Goal: Information Seeking & Learning: Check status

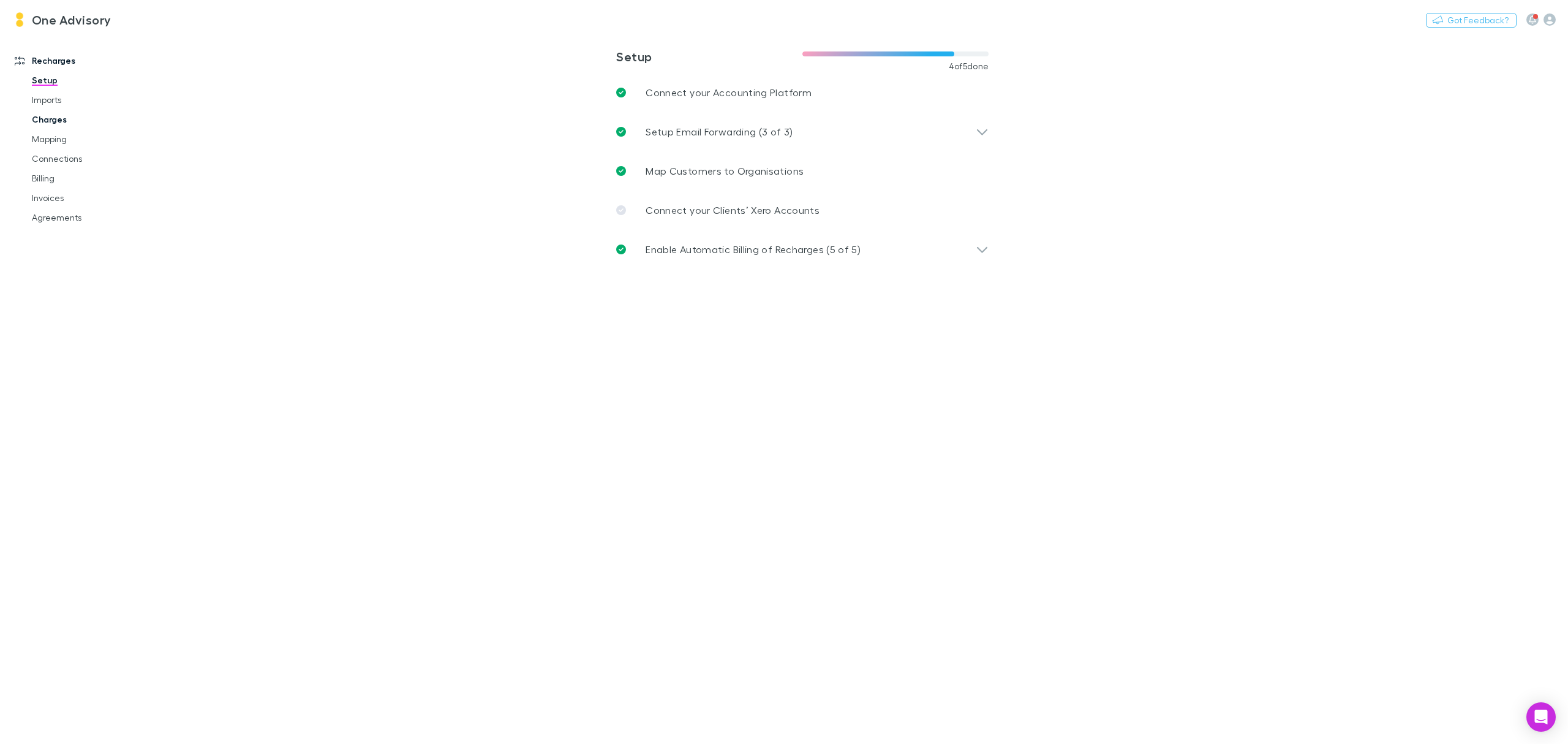
click at [47, 122] on link "Charges" at bounding box center [97, 119] width 155 height 19
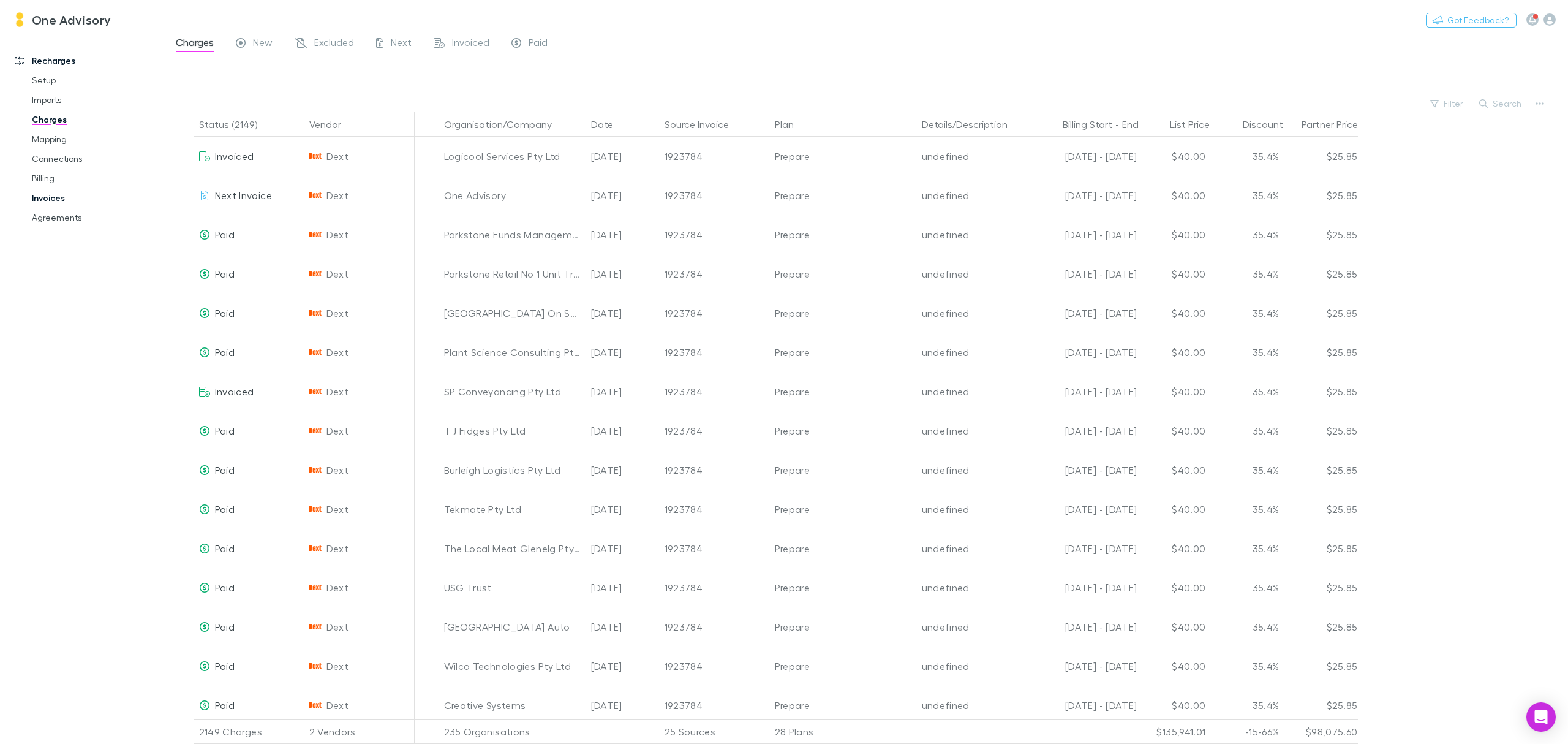
click at [49, 199] on link "Invoices" at bounding box center [97, 197] width 155 height 19
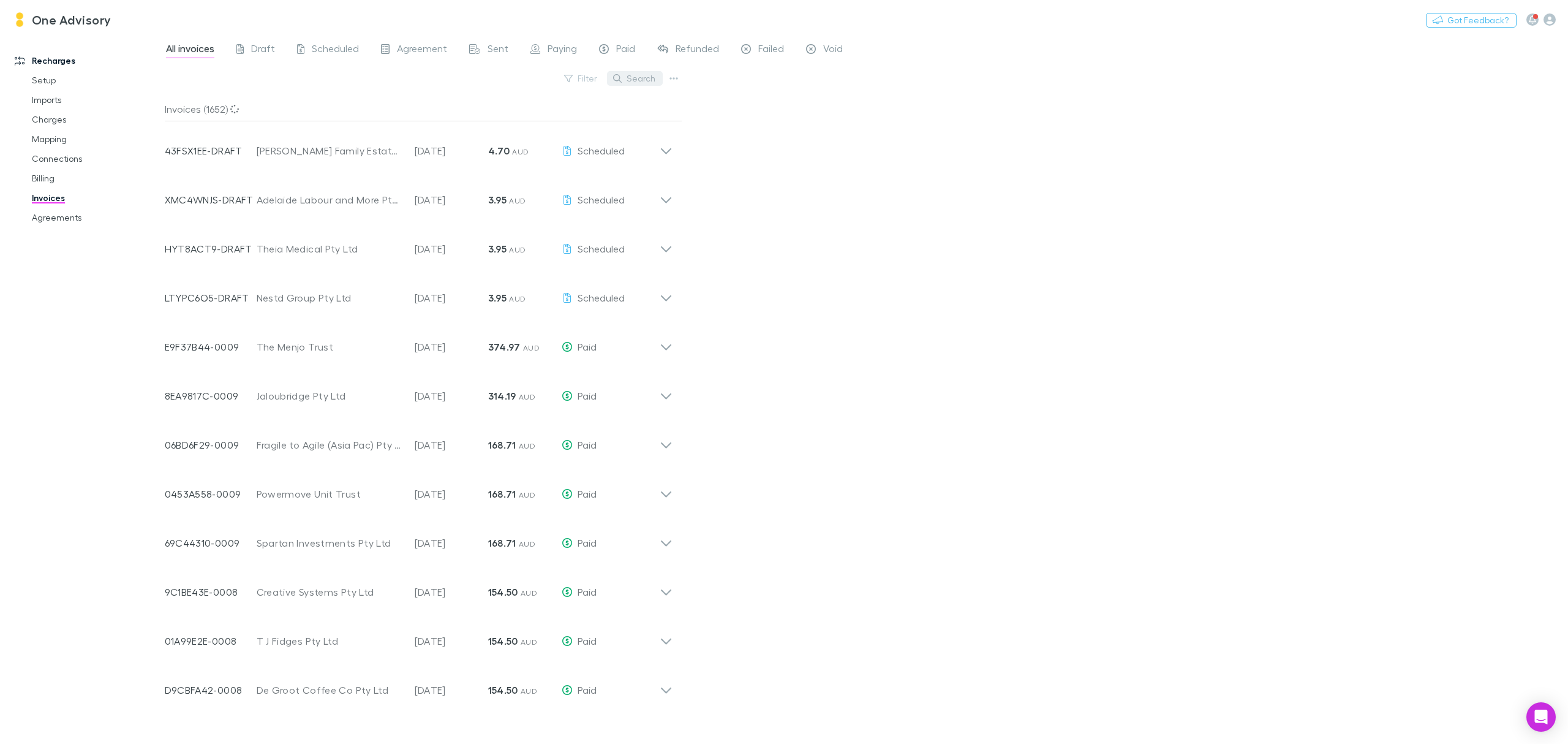
click at [641, 74] on button "Search" at bounding box center [634, 78] width 55 height 15
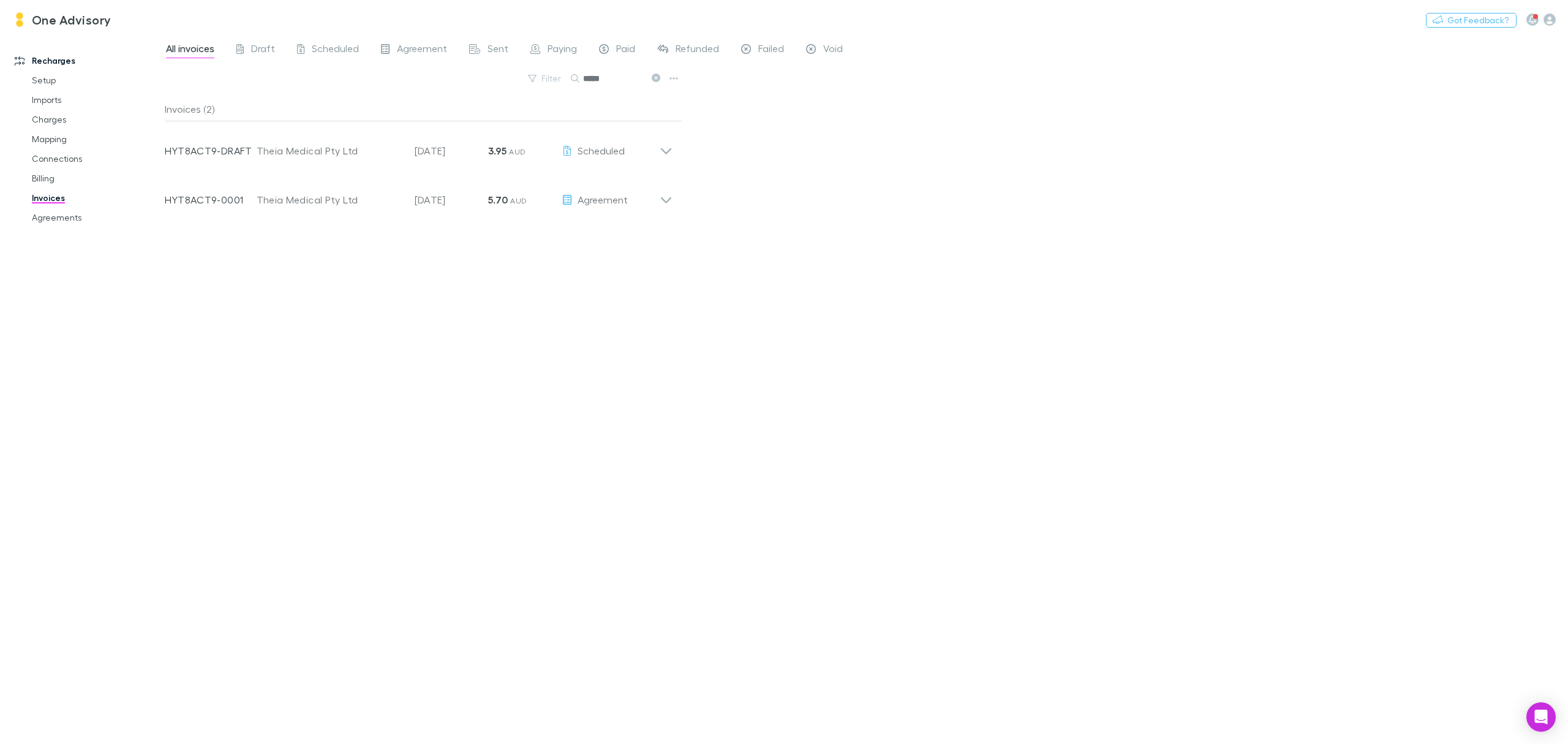
type input "*****"
